Goal: Information Seeking & Learning: Find specific fact

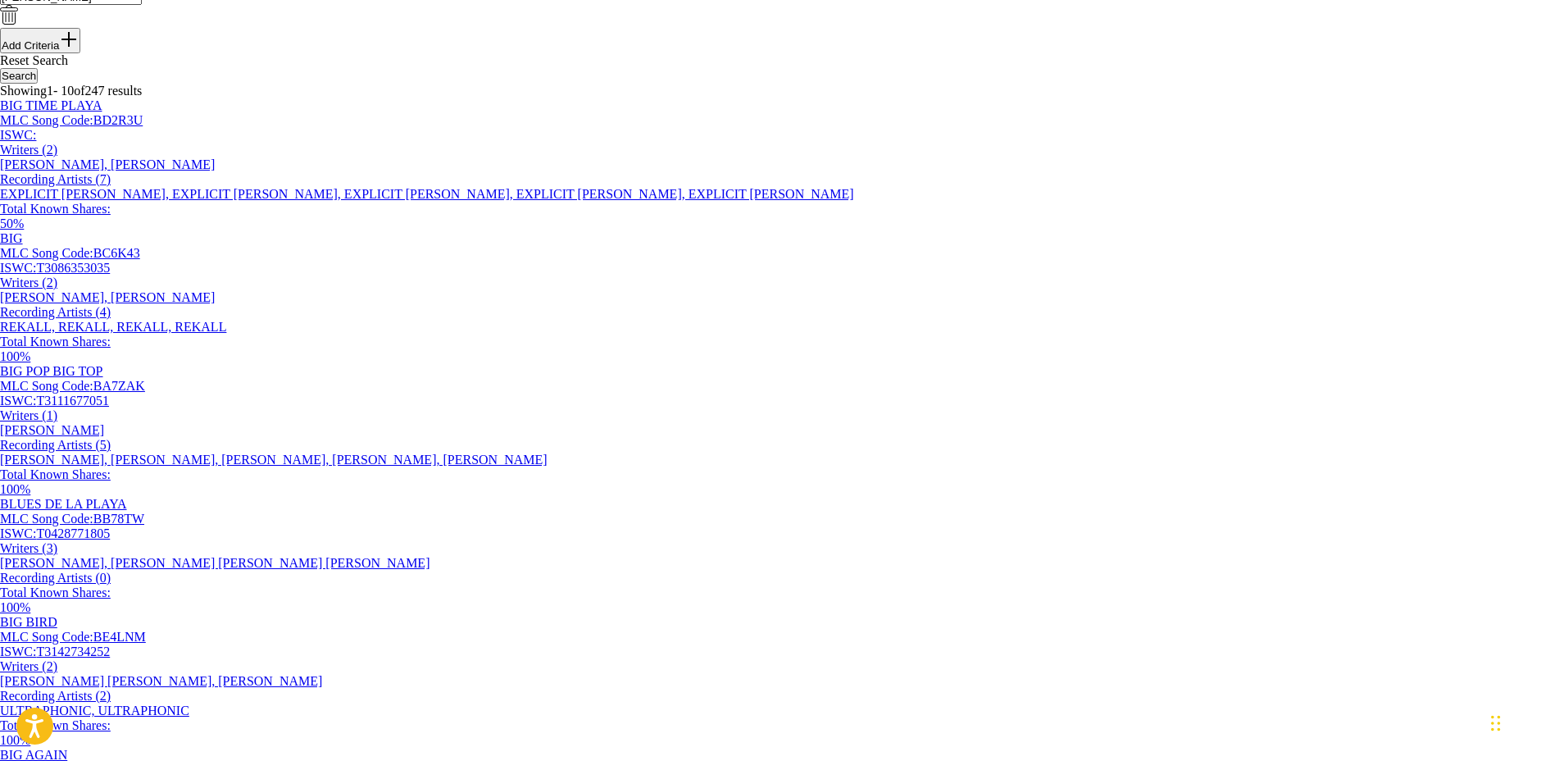
click at [1162, 231] on div "BIG TIME PLAYA MLC Song Code : BD2R3U ISWC : Writers ( 2 ) [PERSON_NAME], [PERS…" at bounding box center [784, 165] width 1568 height 133
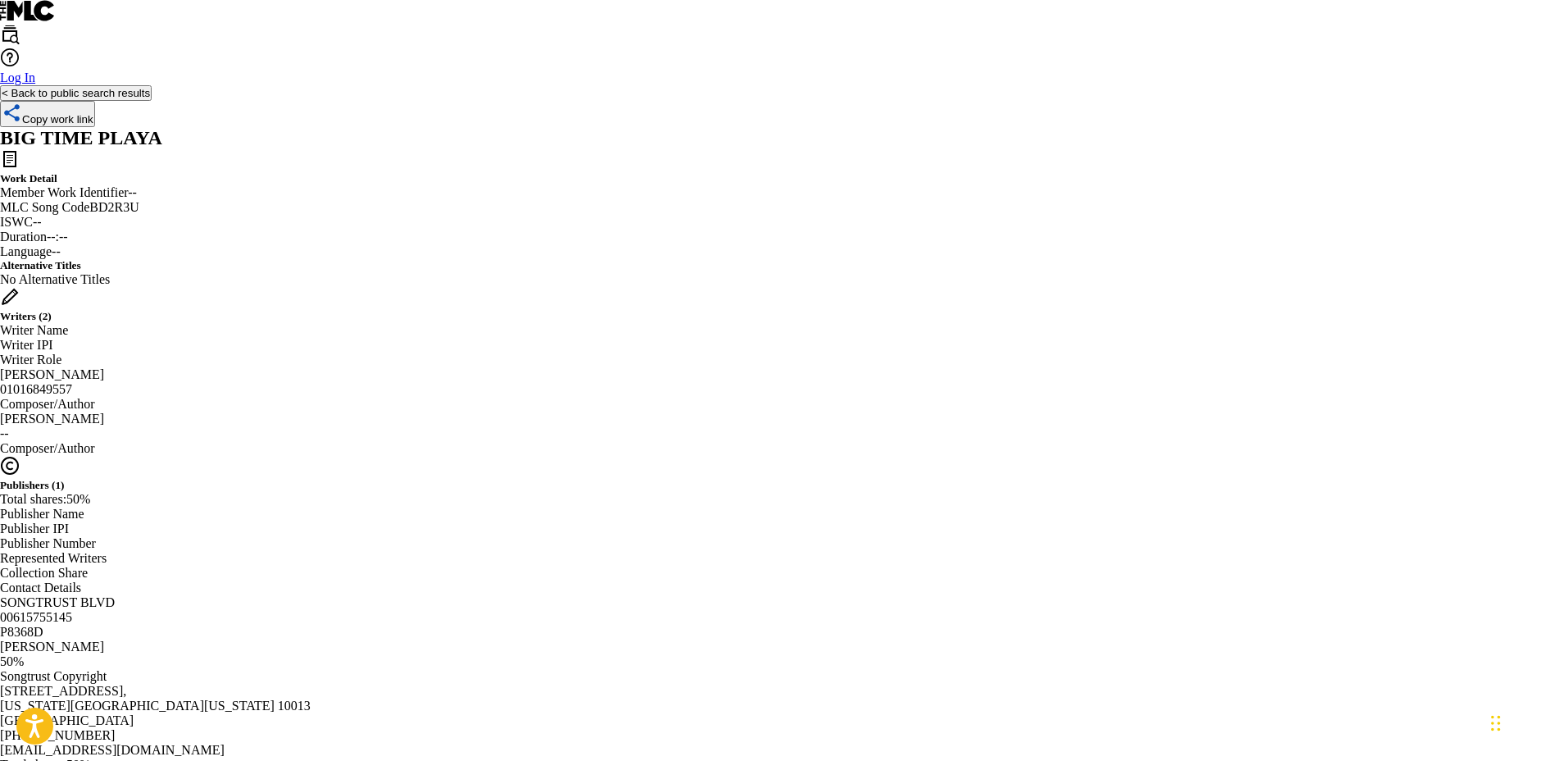
click at [390, 127] on div "< Back to public search results Copy work link" at bounding box center [784, 106] width 1568 height 41
click at [152, 101] on button "< Back to public search results" at bounding box center [76, 93] width 152 height 15
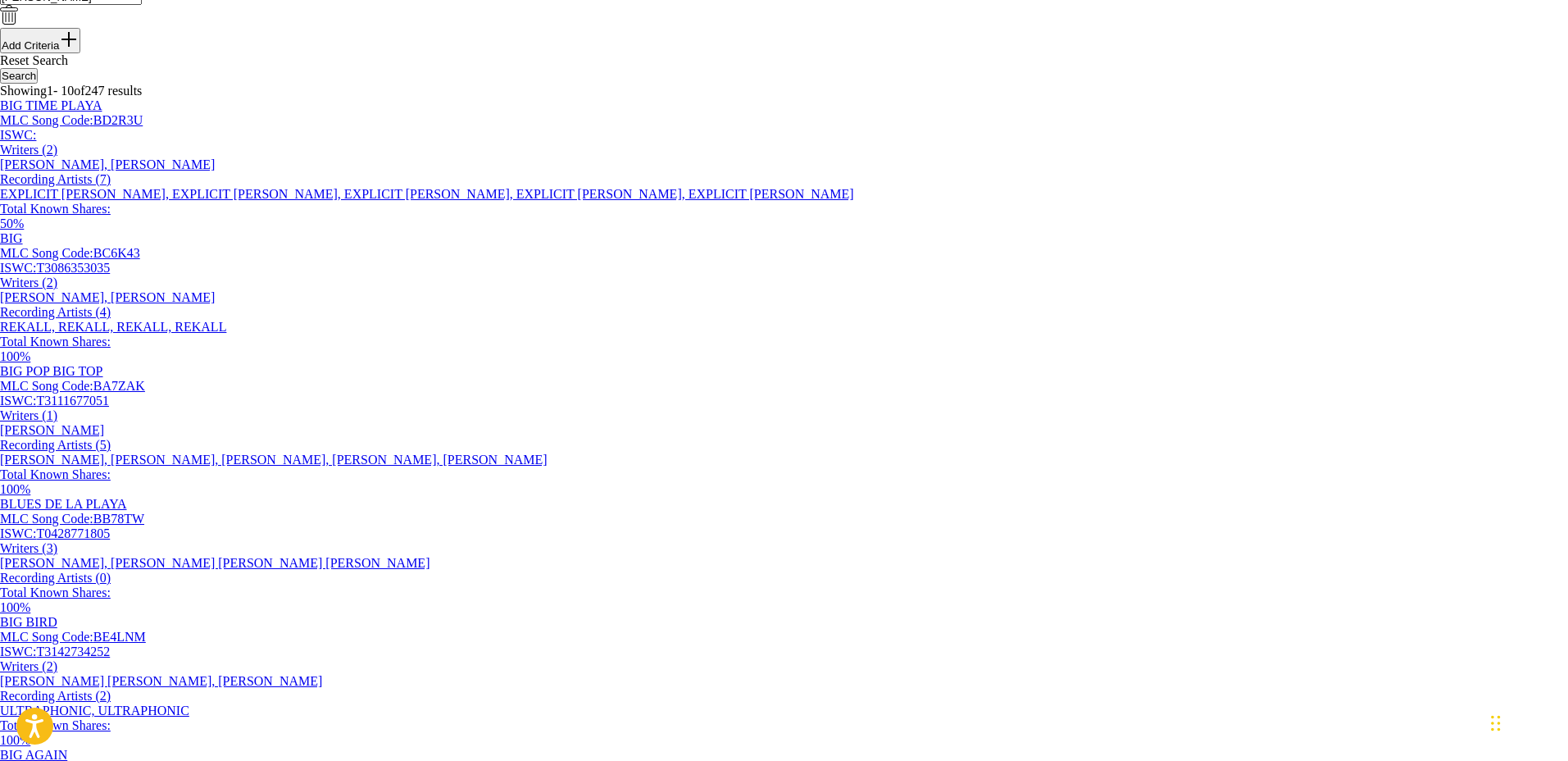
drag, startPoint x: 577, startPoint y: 86, endPoint x: 348, endPoint y: 78, distance: 229.1
type input "mr. trouble"
click at [0, 68] on button "Search" at bounding box center [18, 76] width 38 height 15
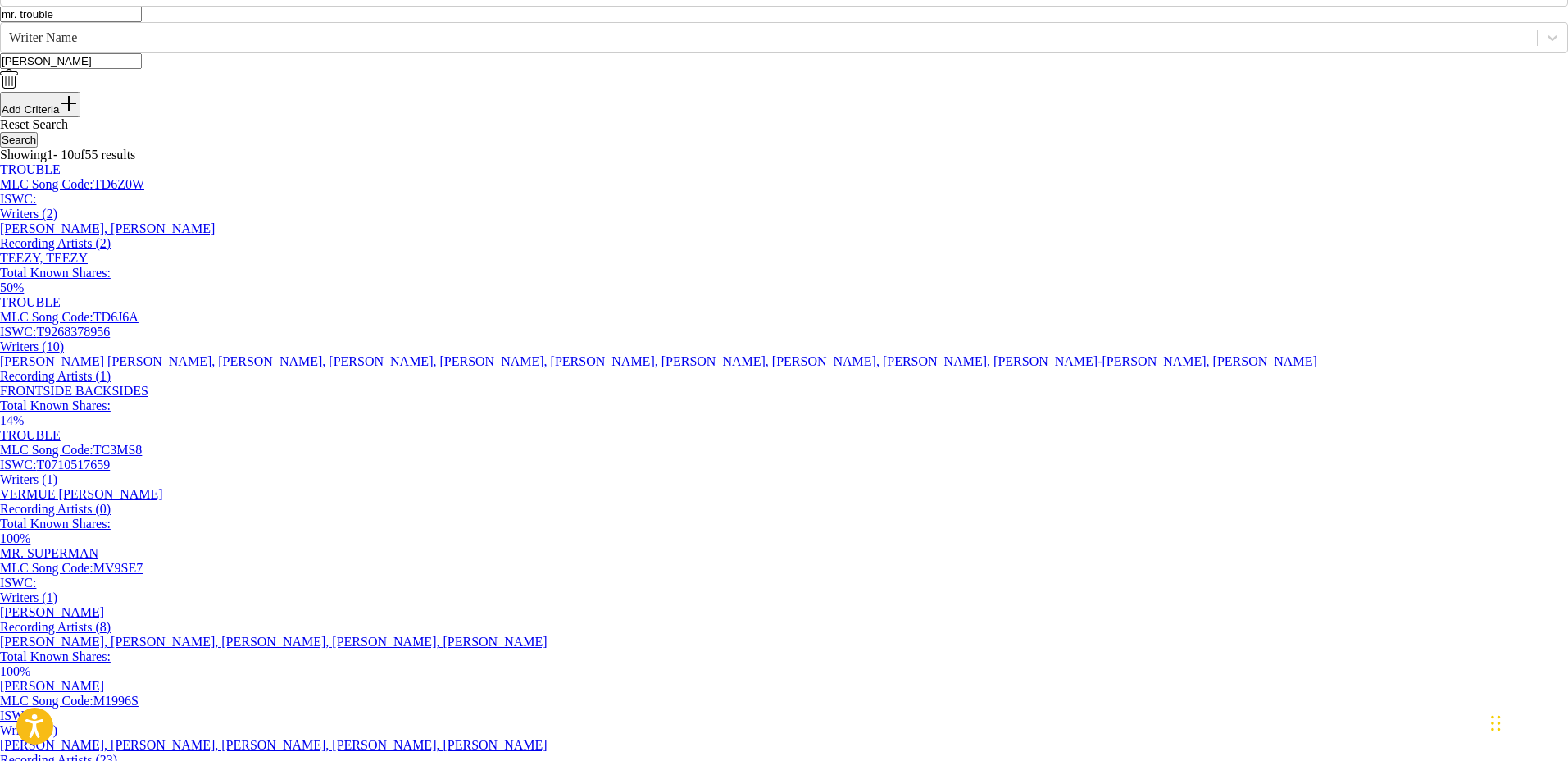
scroll to position [103, 0]
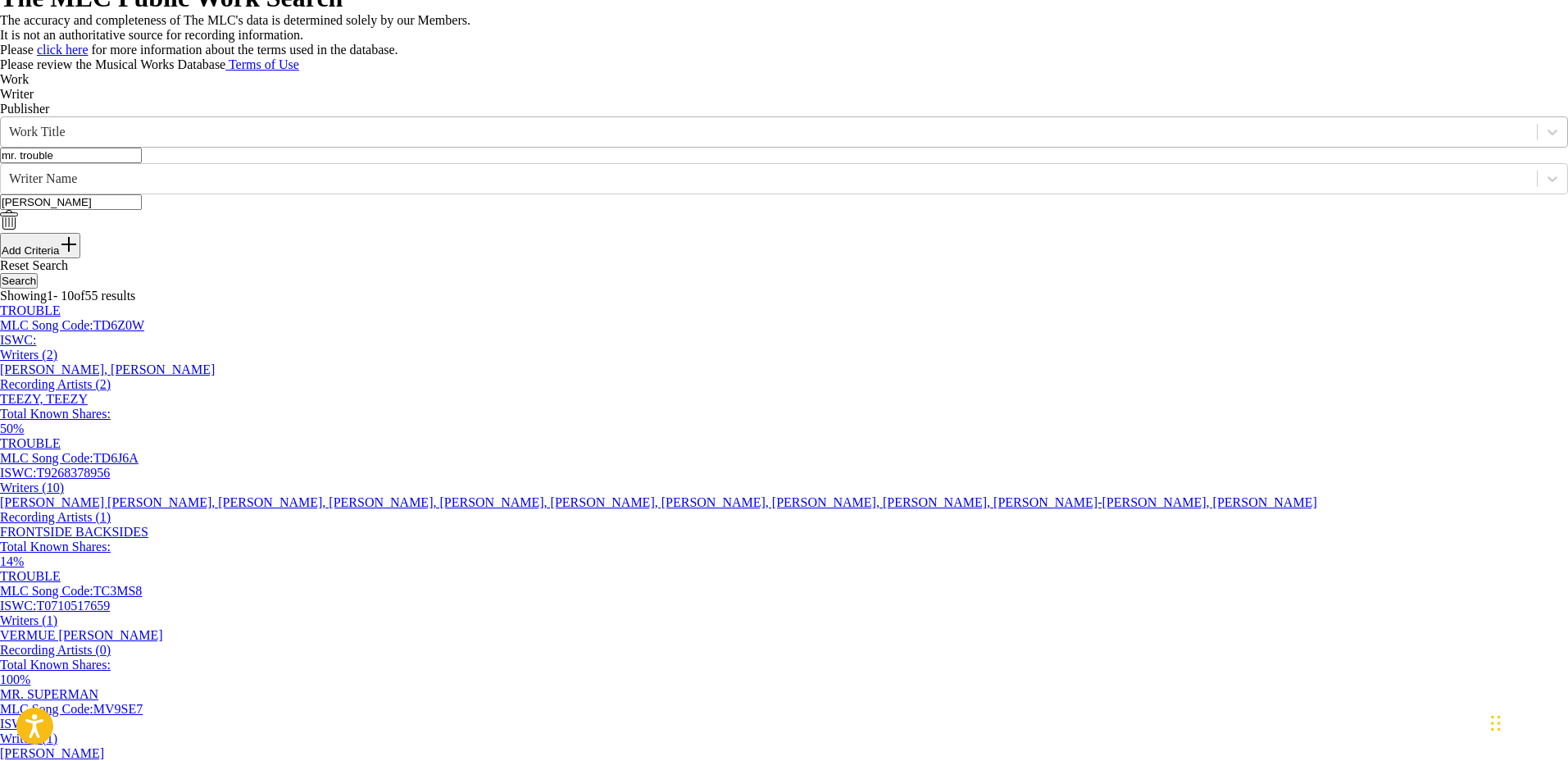
drag, startPoint x: 393, startPoint y: 264, endPoint x: 382, endPoint y: 264, distance: 11.0
click at [382, 164] on div "SearchWithCriteriaf677b816-17ee-470d-8bc6-51d58f4b4c3b Work Title mr. trouble" at bounding box center [784, 140] width 1568 height 47
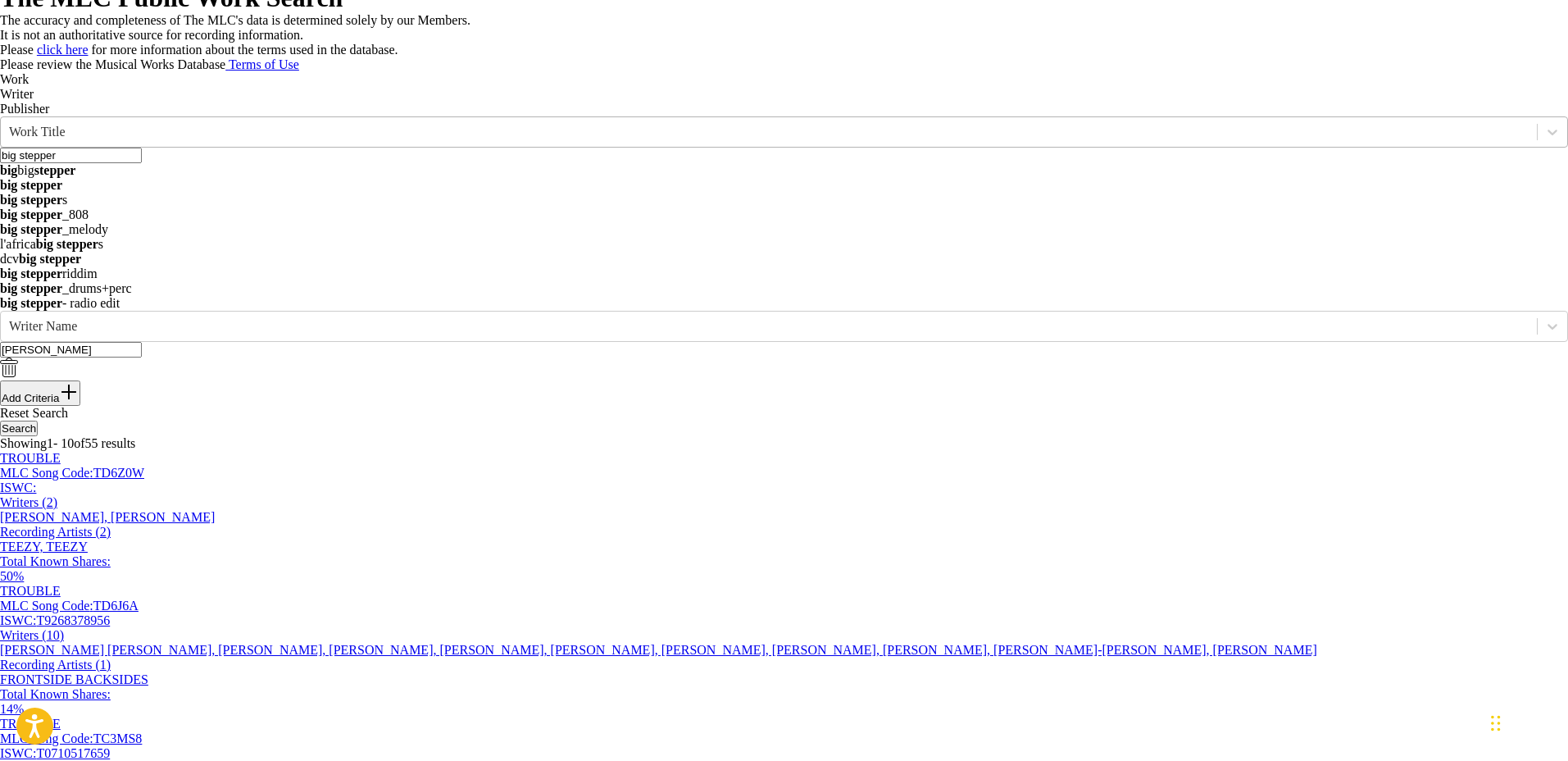
type input "big stepper"
click at [0, 420] on button "Search" at bounding box center [18, 428] width 38 height 15
